Goal: Transaction & Acquisition: Purchase product/service

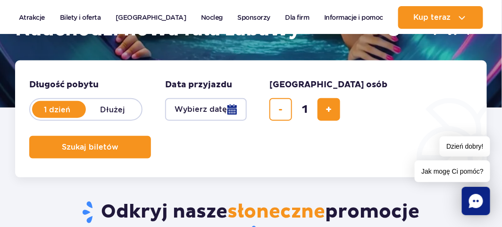
click at [207, 110] on button "Wybierz datę" at bounding box center [206, 109] width 82 height 23
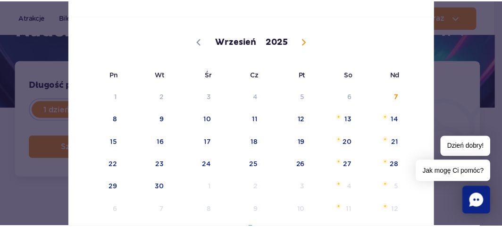
scroll to position [47, 0]
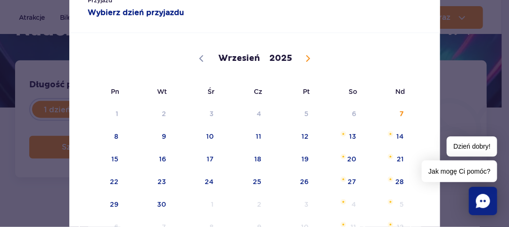
click at [306, 60] on icon at bounding box center [307, 59] width 3 height 6
select select "9"
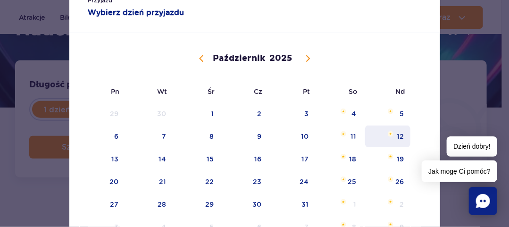
click at [400, 137] on span "12" at bounding box center [388, 136] width 48 height 22
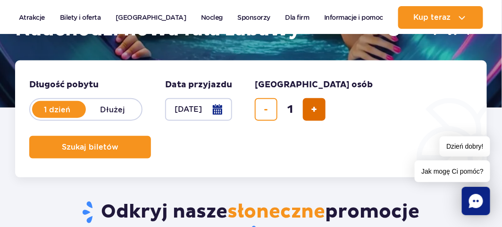
click at [314, 109] on span "dodaj bilet" at bounding box center [314, 109] width 6 height 0
type input "3"
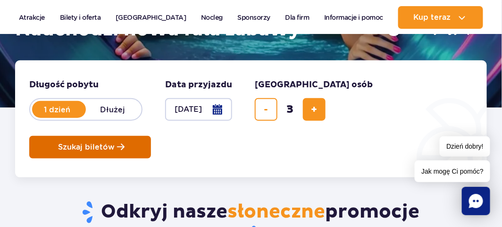
click at [62, 145] on span "Szukaj biletów" at bounding box center [86, 147] width 57 height 8
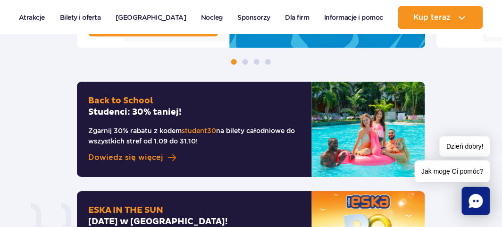
scroll to position [660, 0]
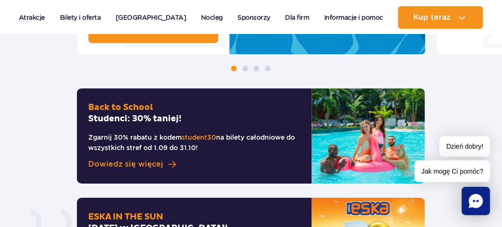
click at [153, 158] on span "Dowiedz się więcej" at bounding box center [125, 163] width 75 height 11
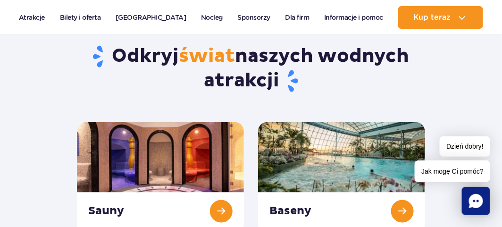
scroll to position [1320, 0]
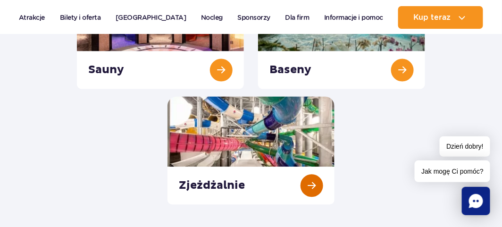
click at [219, 168] on link "Zjeżdżalnie" at bounding box center [250, 150] width 167 height 108
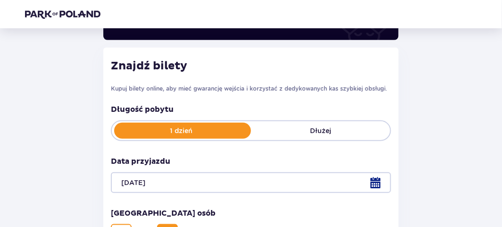
scroll to position [67, 0]
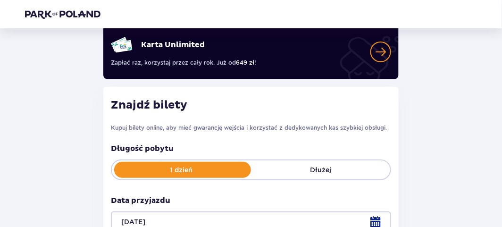
click at [381, 52] on span at bounding box center [380, 51] width 21 height 21
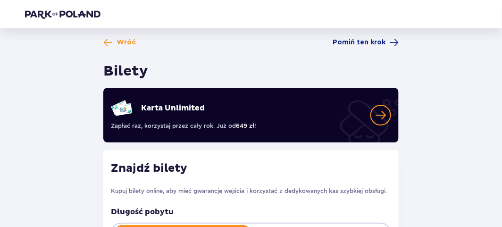
scroll to position [0, 0]
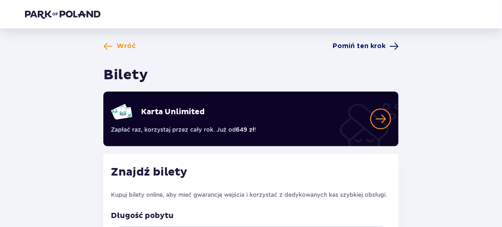
click at [372, 47] on span "Pomiń ten krok" at bounding box center [358, 45] width 53 height 9
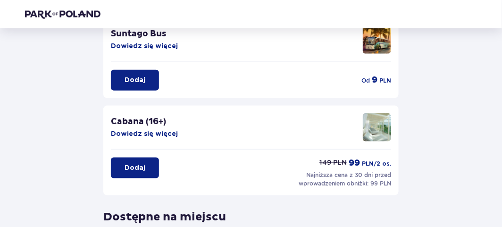
scroll to position [377, 0]
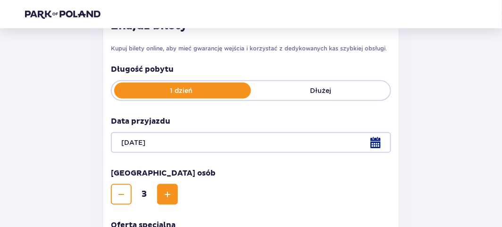
scroll to position [144, 0]
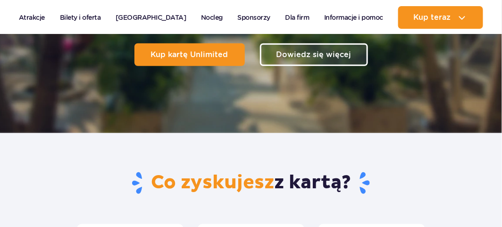
scroll to position [189, 0]
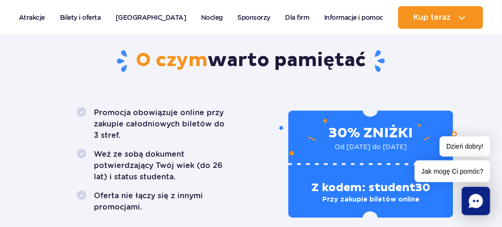
scroll to position [660, 0]
